Goal: Complete application form: Complete application form

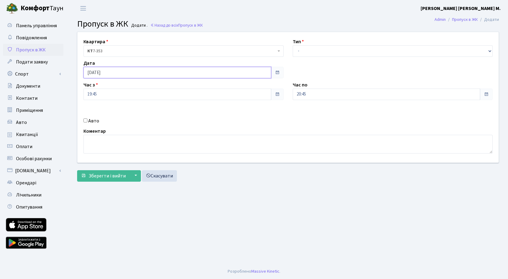
click at [128, 76] on input "[DATE]" at bounding box center [177, 72] width 188 height 11
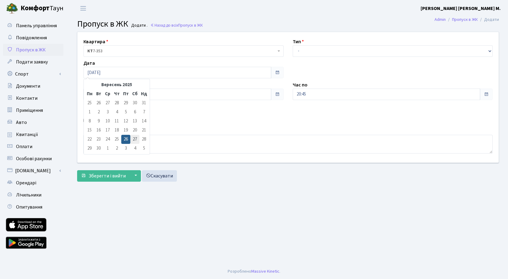
click at [135, 137] on td "27" at bounding box center [134, 139] width 9 height 9
type input "27.09.2025"
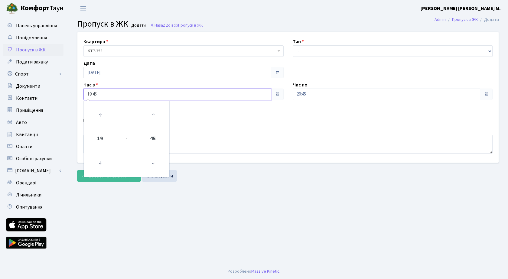
click at [120, 93] on input "19:45" at bounding box center [177, 94] width 188 height 11
click at [101, 111] on icon at bounding box center [100, 115] width 16 height 16
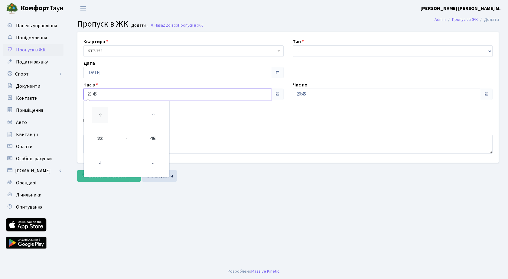
click at [101, 111] on icon at bounding box center [100, 115] width 16 height 16
click at [101, 110] on icon at bounding box center [100, 115] width 16 height 16
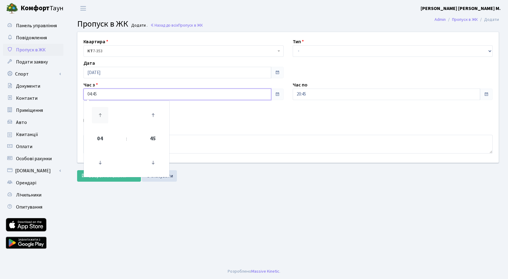
click at [101, 109] on icon at bounding box center [100, 115] width 16 height 16
click at [101, 108] on icon at bounding box center [100, 115] width 16 height 16
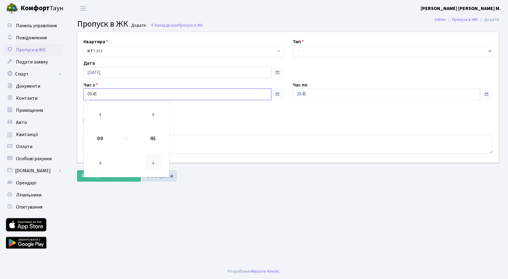
click at [154, 161] on icon at bounding box center [153, 162] width 16 height 16
type input "09:30"
click at [324, 97] on input "20:45" at bounding box center [387, 94] width 188 height 11
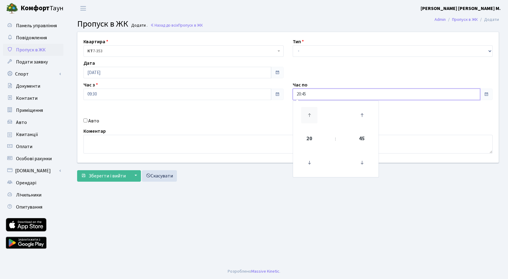
click at [312, 112] on icon at bounding box center [309, 115] width 16 height 16
click at [311, 113] on icon at bounding box center [309, 115] width 16 height 16
click at [311, 112] on icon at bounding box center [309, 115] width 16 height 16
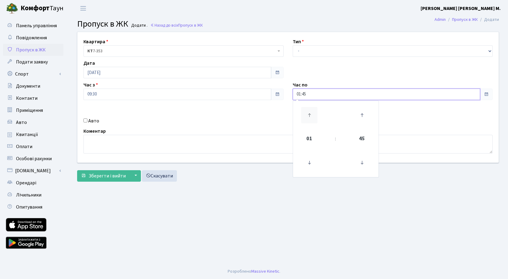
click at [311, 111] on icon at bounding box center [309, 115] width 16 height 16
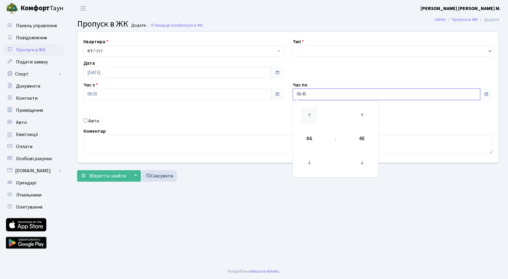
click at [311, 111] on icon at bounding box center [309, 115] width 16 height 16
click at [310, 111] on icon at bounding box center [309, 115] width 16 height 16
click at [310, 110] on icon at bounding box center [309, 115] width 16 height 16
click at [361, 113] on icon at bounding box center [362, 115] width 16 height 16
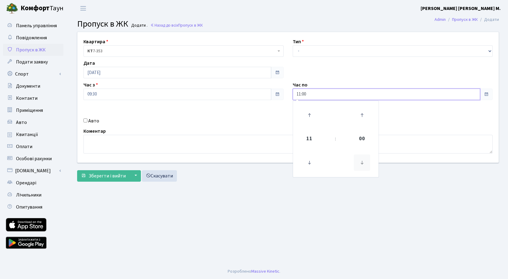
click at [364, 160] on icon at bounding box center [362, 162] width 16 height 16
click at [360, 161] on icon at bounding box center [362, 162] width 16 height 16
type input "10:15"
click at [304, 51] on select "- Доставка Таксі Гості Сервіс" at bounding box center [393, 50] width 200 height 11
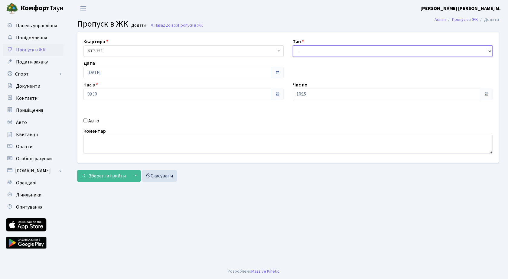
select select "3"
click at [293, 45] on select "- Доставка Таксі Гості Сервіс" at bounding box center [393, 50] width 200 height 11
click at [83, 120] on input "Авто" at bounding box center [85, 120] width 4 height 4
checkbox input "true"
paste input "КА5277РН"
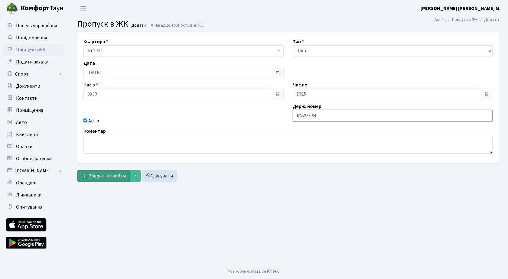
type input "КА5277РН"
click at [111, 177] on span "Зберегти і вийти" at bounding box center [107, 176] width 37 height 7
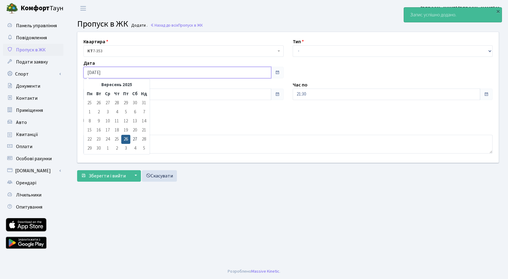
click at [129, 75] on input "[DATE]" at bounding box center [177, 72] width 188 height 11
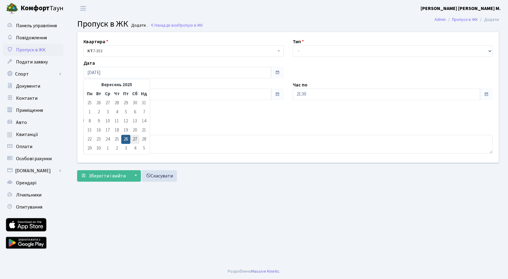
click at [135, 137] on td "27" at bounding box center [134, 139] width 9 height 9
type input "27.09.2025"
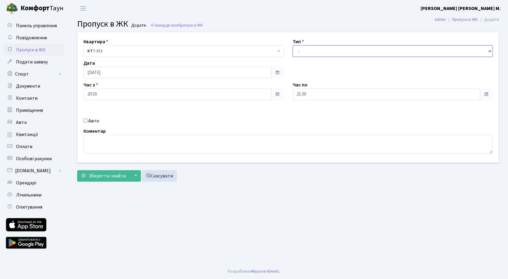
click at [313, 51] on select "- Доставка Таксі Гості Сервіс" at bounding box center [393, 50] width 200 height 11
select select "3"
click at [293, 45] on select "- Доставка Таксі Гості Сервіс" at bounding box center [393, 50] width 200 height 11
click at [147, 95] on input "20:30" at bounding box center [177, 94] width 188 height 11
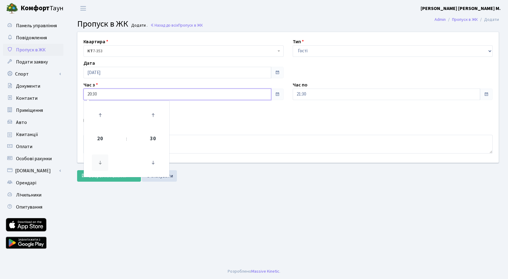
click at [102, 165] on icon at bounding box center [100, 162] width 16 height 16
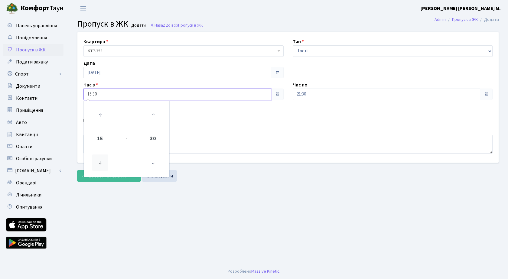
click at [102, 165] on icon at bounding box center [100, 162] width 16 height 16
click at [102, 164] on icon at bounding box center [100, 162] width 16 height 16
click at [102, 163] on icon at bounding box center [100, 162] width 16 height 16
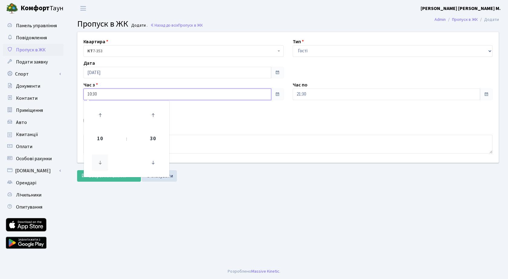
click at [102, 163] on icon at bounding box center [100, 162] width 16 height 16
type input "08:30"
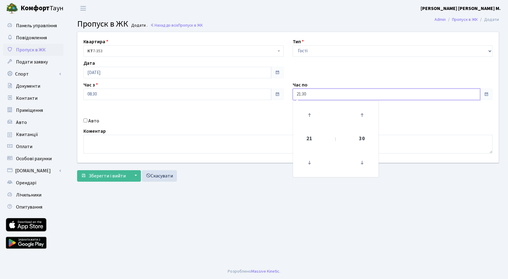
click at [315, 95] on input "21:30" at bounding box center [387, 94] width 188 height 11
click at [307, 113] on icon at bounding box center [309, 115] width 16 height 16
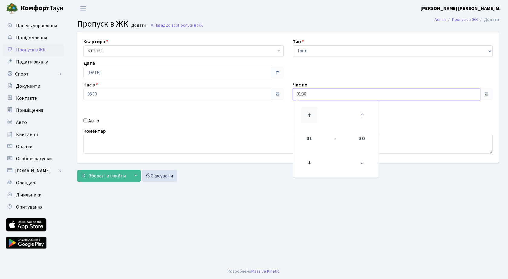
click at [307, 113] on icon at bounding box center [309, 115] width 16 height 16
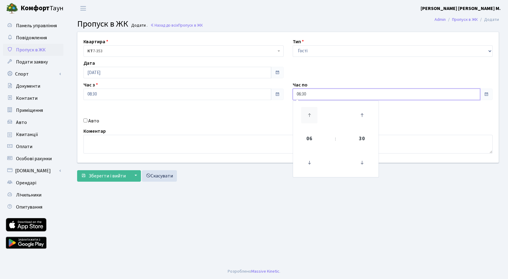
click at [307, 113] on icon at bounding box center [309, 115] width 16 height 16
type input "09:30"
click at [109, 176] on span "Зберегти і вийти" at bounding box center [107, 176] width 37 height 7
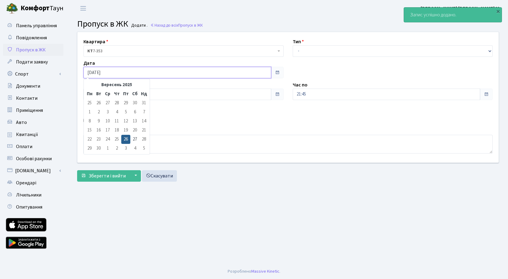
click at [123, 73] on input "[DATE]" at bounding box center [177, 72] width 188 height 11
click at [134, 138] on td "27" at bounding box center [134, 139] width 9 height 9
type input "27.09.2025"
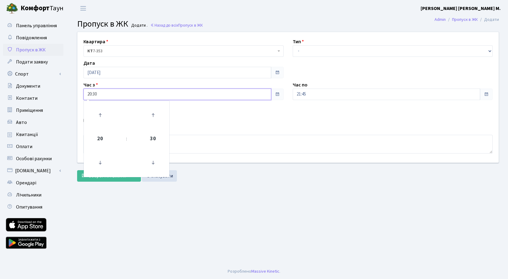
click at [105, 94] on input "20:30" at bounding box center [177, 94] width 188 height 11
click at [100, 111] on icon at bounding box center [100, 115] width 16 height 16
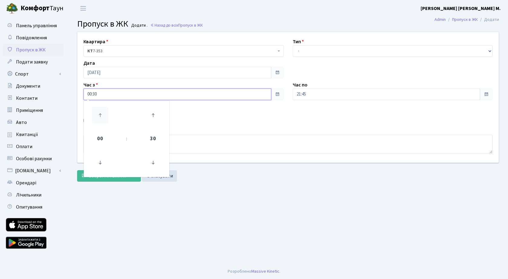
click at [100, 111] on icon at bounding box center [100, 115] width 16 height 16
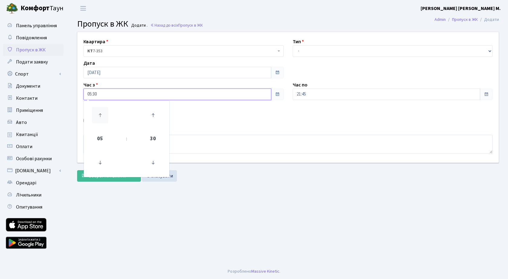
click at [100, 111] on icon at bounding box center [100, 115] width 16 height 16
click at [152, 114] on icon at bounding box center [153, 115] width 16 height 16
click at [151, 114] on icon at bounding box center [153, 115] width 16 height 16
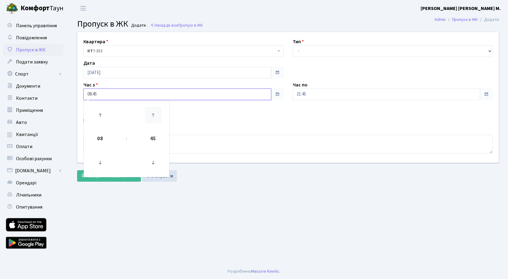
type input "09:00"
click at [320, 91] on input "21:45" at bounding box center [387, 94] width 188 height 11
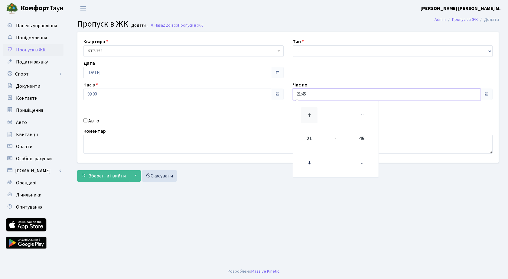
click at [310, 109] on icon at bounding box center [309, 115] width 16 height 16
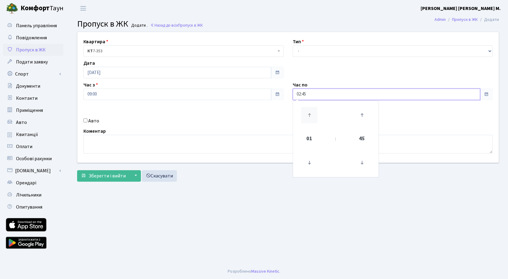
click at [310, 109] on icon at bounding box center [309, 115] width 16 height 16
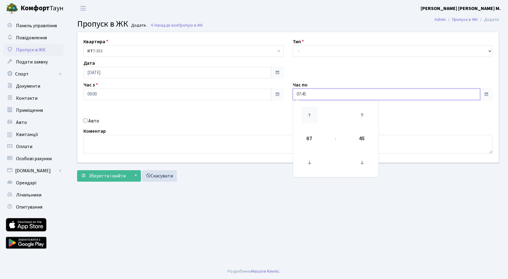
click at [310, 109] on icon at bounding box center [309, 115] width 16 height 16
click at [360, 112] on icon at bounding box center [362, 115] width 16 height 16
type input "10:15"
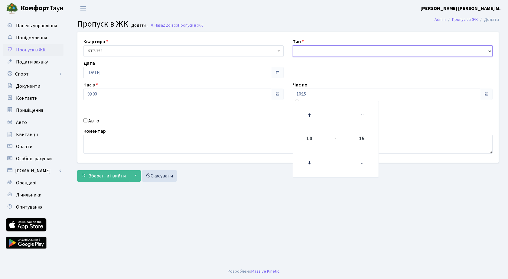
click at [314, 52] on select "- Доставка Таксі Гості Сервіс" at bounding box center [393, 50] width 200 height 11
select select "3"
click at [293, 45] on select "- Доставка Таксі Гості Сервіс" at bounding box center [393, 50] width 200 height 11
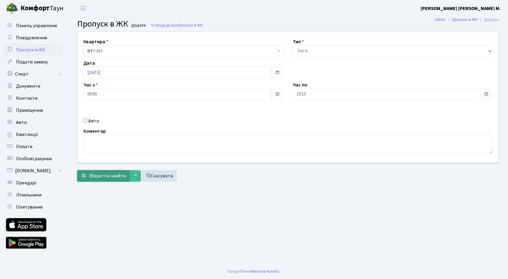
click at [116, 173] on span "Зберегти і вийти" at bounding box center [107, 176] width 37 height 7
click at [117, 69] on input "[DATE]" at bounding box center [177, 72] width 188 height 11
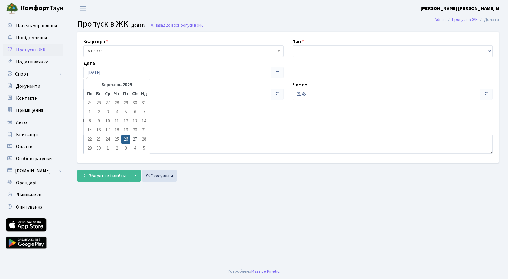
click at [135, 134] on tbody "25 26 27 28 29 30 31 1 2 3 4 5 6 7 8 9 10 11 12 13 14 15 16 17 18 19 20 21 22 2…" at bounding box center [116, 126] width 63 height 54
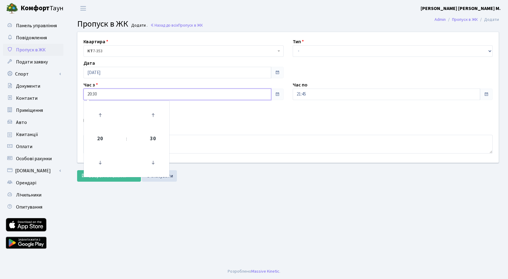
click at [163, 97] on input "20:30" at bounding box center [177, 94] width 188 height 11
click at [102, 115] on icon at bounding box center [100, 115] width 16 height 16
click at [102, 114] on icon at bounding box center [100, 115] width 16 height 16
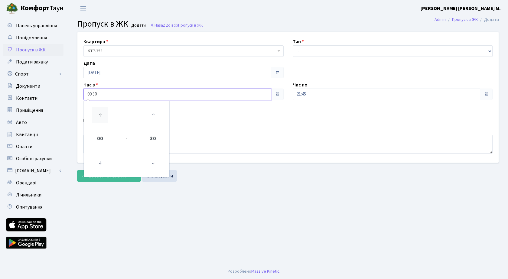
click at [102, 114] on icon at bounding box center [100, 115] width 16 height 16
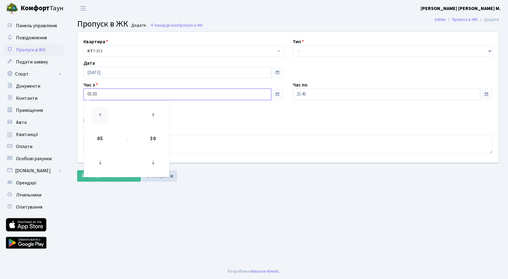
click at [102, 114] on icon at bounding box center [100, 115] width 16 height 16
type input "08:30"
click at [329, 96] on input "21:45" at bounding box center [387, 94] width 188 height 11
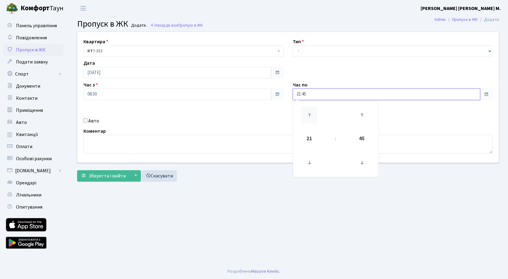
click at [308, 116] on icon at bounding box center [309, 115] width 16 height 16
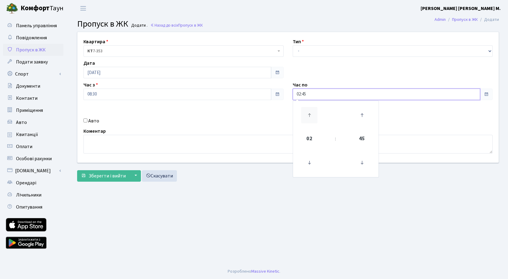
click at [308, 116] on icon at bounding box center [309, 115] width 16 height 16
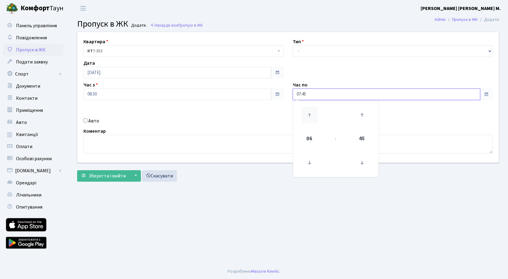
click at [308, 116] on icon at bounding box center [309, 115] width 16 height 16
click at [308, 115] on icon at bounding box center [309, 115] width 16 height 16
type input "09:45"
drag, startPoint x: 309, startPoint y: 51, endPoint x: 309, endPoint y: 56, distance: 5.4
click at [309, 51] on select "- Доставка Таксі Гості Сервіс" at bounding box center [393, 50] width 200 height 11
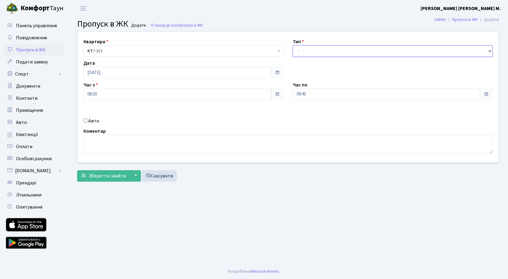
select select "3"
click at [293, 45] on select "- Доставка Таксі Гості Сервіс" at bounding box center [393, 50] width 200 height 11
click at [118, 173] on span "Зберегти і вийти" at bounding box center [107, 176] width 37 height 7
